Goal: Find specific page/section: Find specific page/section

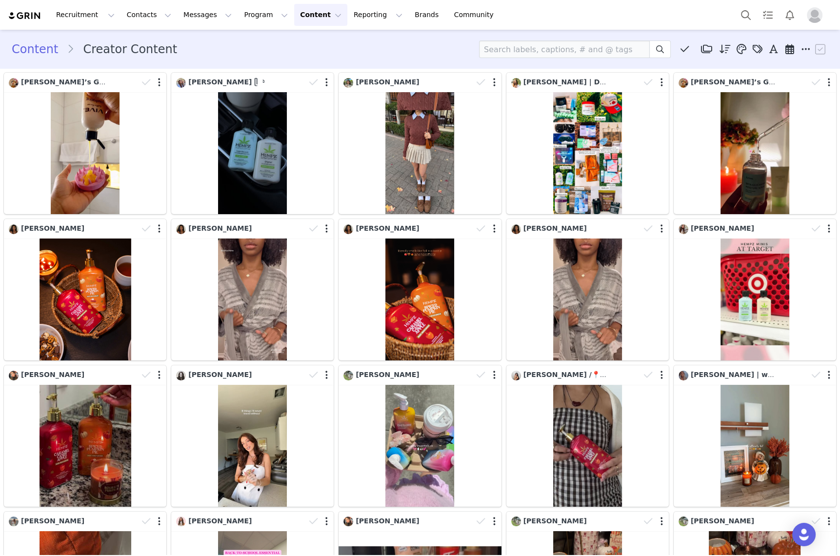
click at [294, 22] on button "Content Content" at bounding box center [320, 15] width 53 height 22
click at [153, 14] on button "Contacts Contacts" at bounding box center [149, 15] width 56 height 22
click at [147, 62] on p "Prospects" at bounding box center [135, 61] width 33 height 10
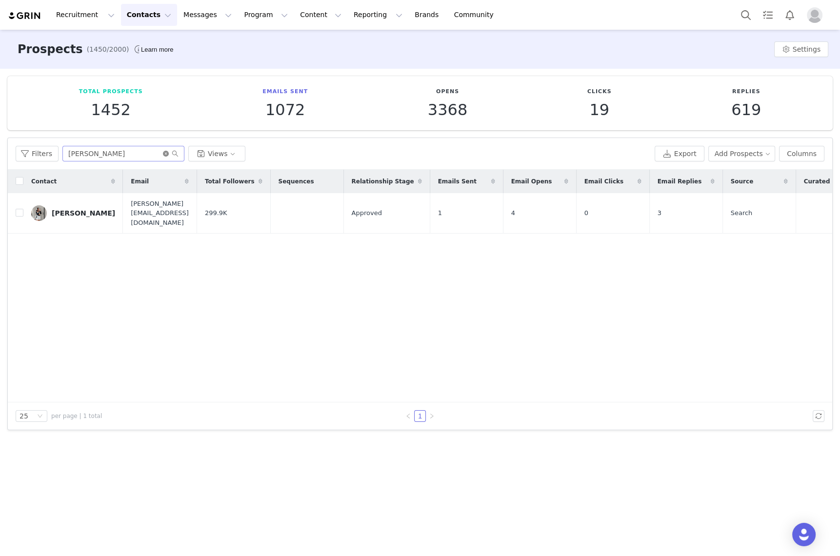
click at [163, 155] on icon "icon: close-circle" at bounding box center [166, 154] width 6 height 6
click at [158, 155] on input "text" at bounding box center [123, 154] width 122 height 16
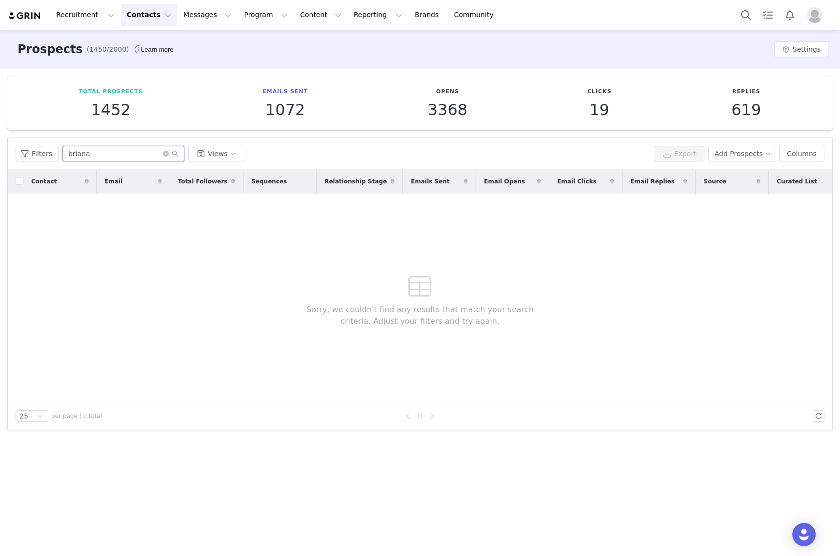
type input "briana"
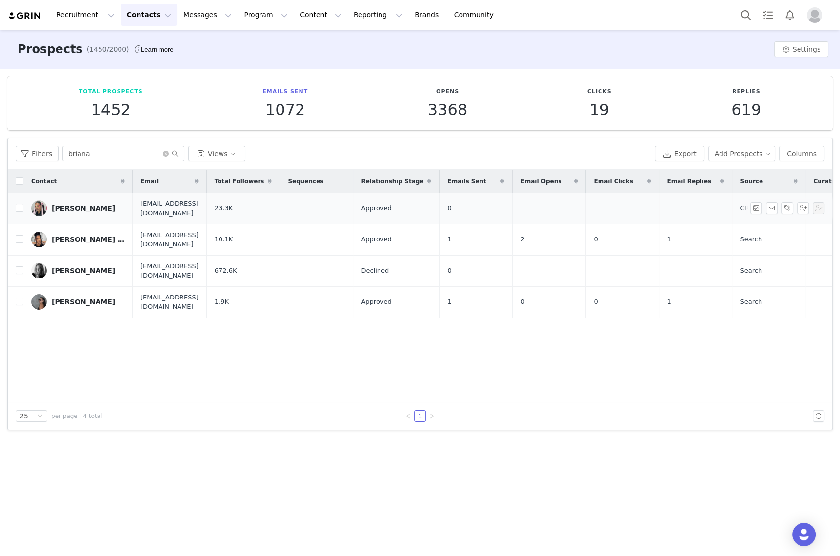
click at [81, 204] on link "[PERSON_NAME]" at bounding box center [78, 208] width 94 height 16
click at [147, 152] on input "briana" at bounding box center [123, 154] width 122 height 16
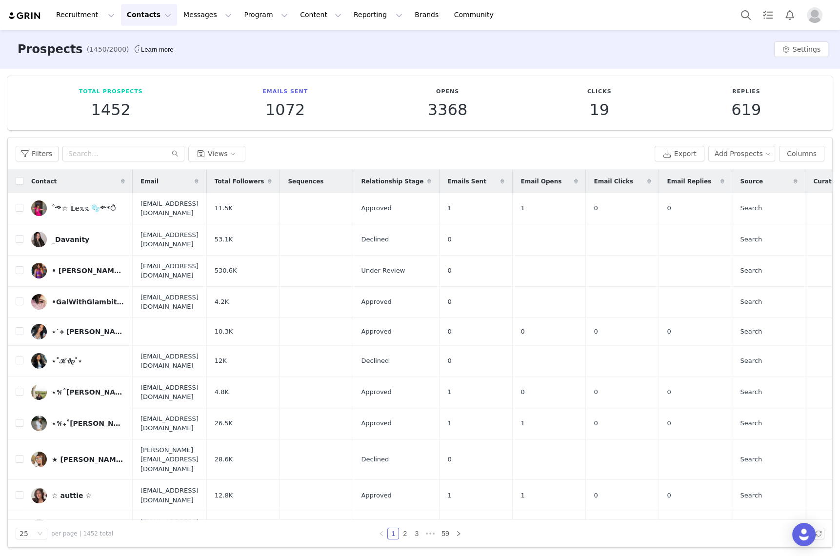
drag, startPoint x: 51, startPoint y: 130, endPoint x: 56, endPoint y: 126, distance: 5.9
click at [51, 130] on div "Total Prospects 1452 Emails Sent 1072 Opens 3368 Clicks 19 Replies 619 Filters …" at bounding box center [420, 312] width 840 height 486
